Goal: Task Accomplishment & Management: Use online tool/utility

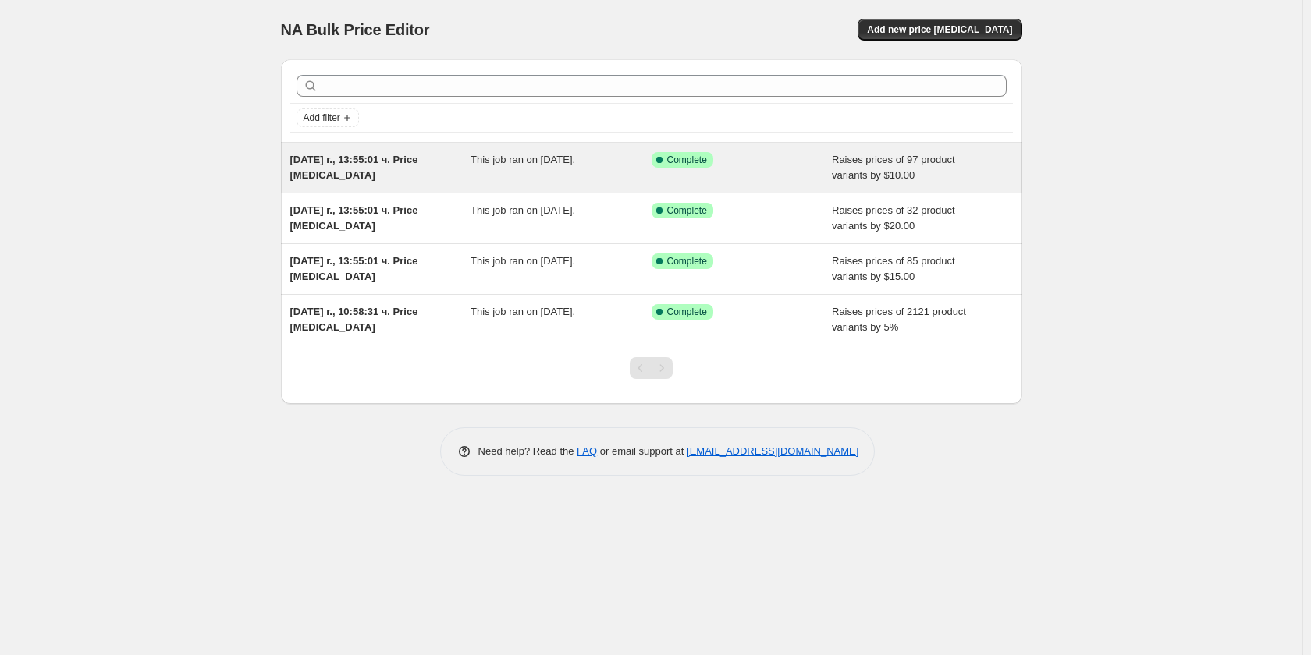
click at [391, 178] on div "[DATE] г., 13:55:01 ч. Price [MEDICAL_DATA]" at bounding box center [380, 167] width 181 height 31
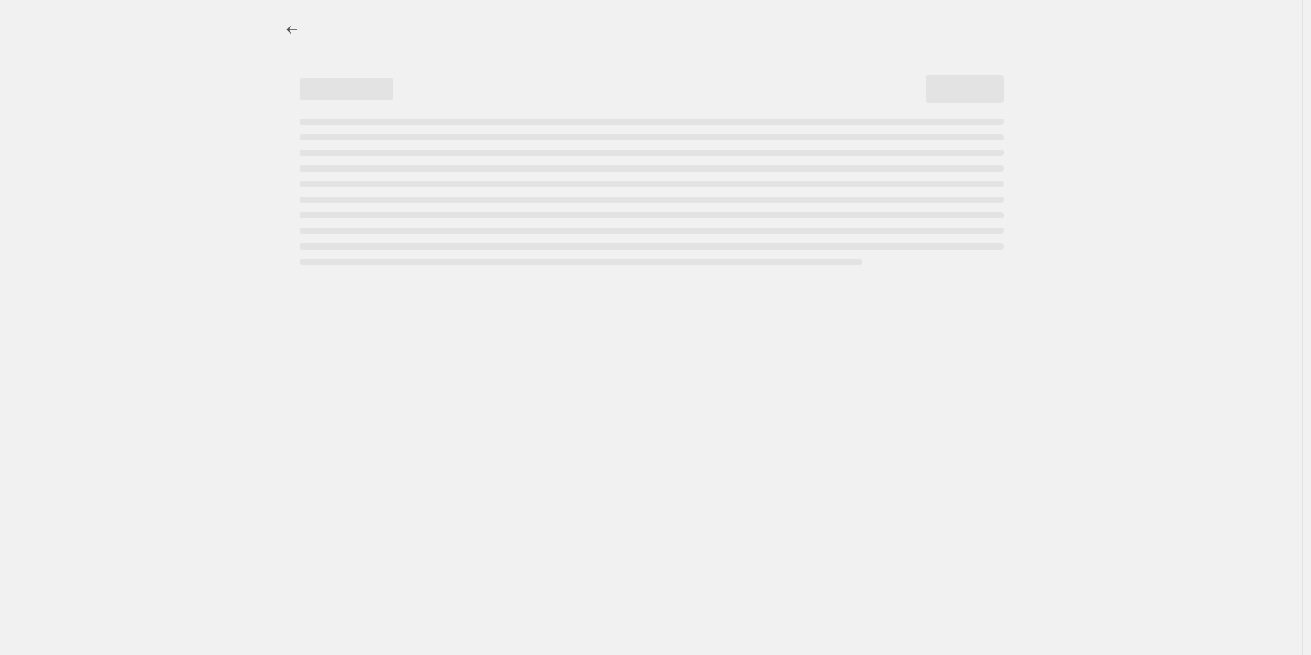
select select "by"
select select "remove"
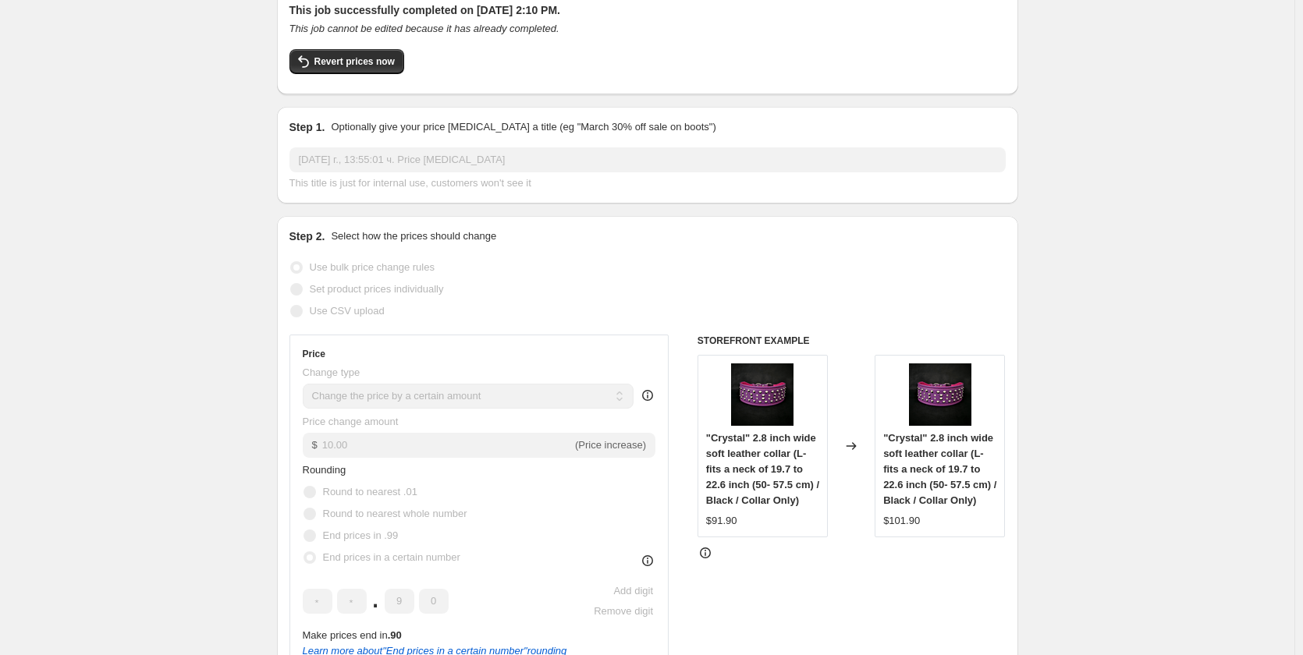
scroll to position [468, 0]
